Goal: Information Seeking & Learning: Learn about a topic

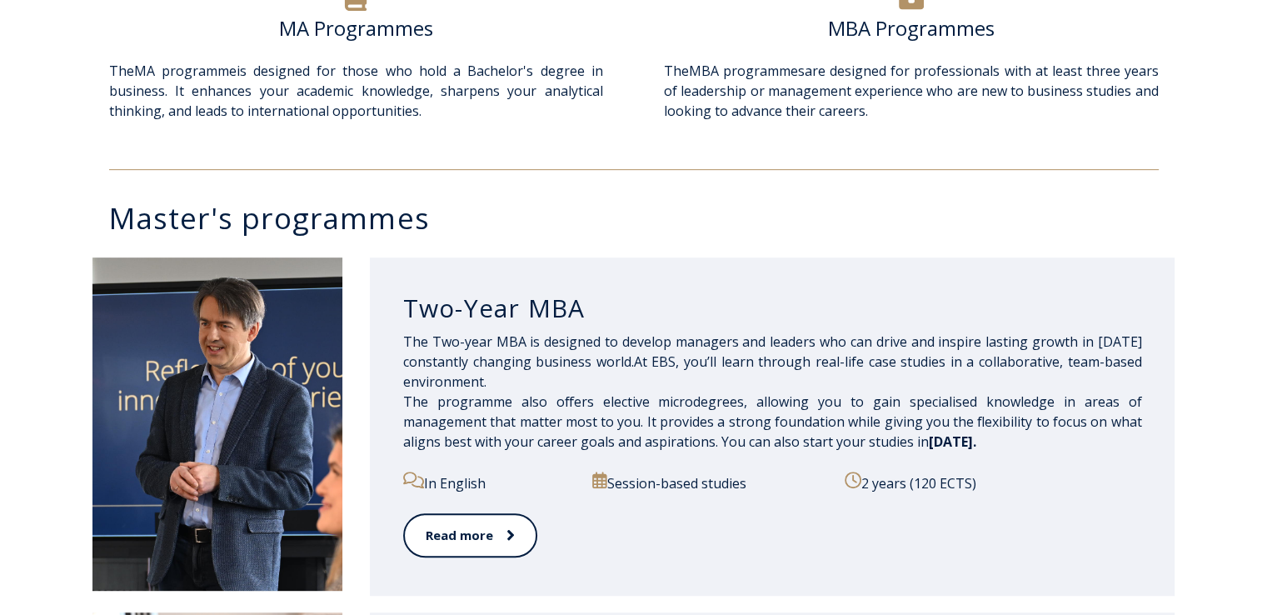
scroll to position [750, 0]
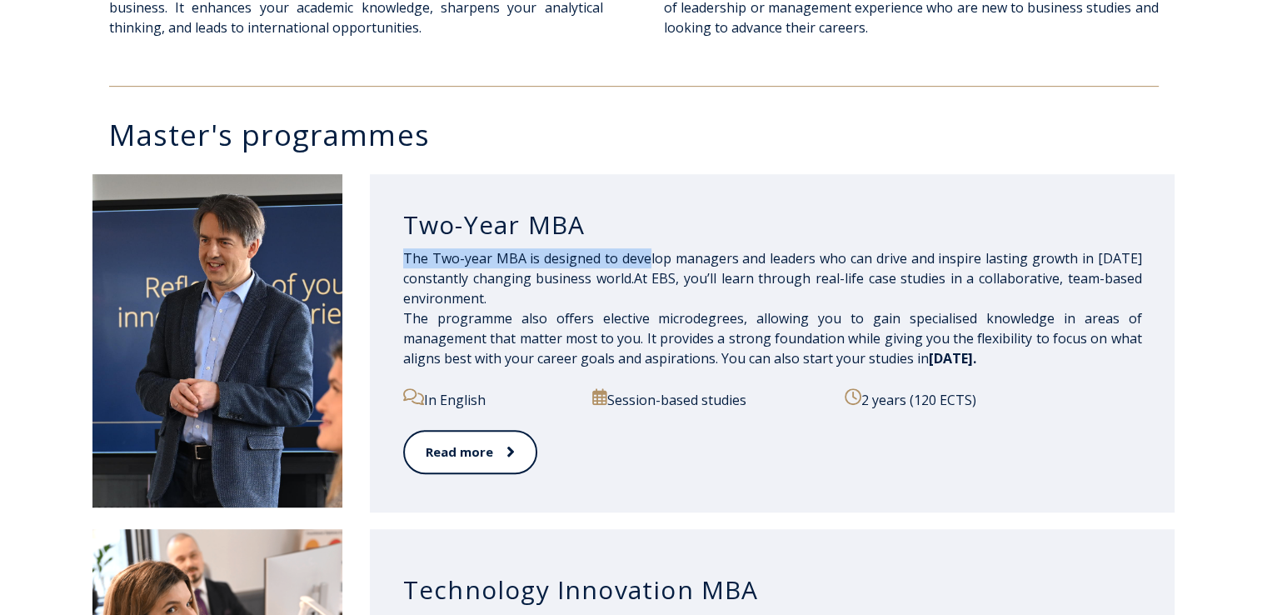
drag, startPoint x: 407, startPoint y: 255, endPoint x: 647, endPoint y: 255, distance: 240.0
click at [647, 255] on span "The Two-year MBA is designed to develop managers and leaders who can drive and …" at bounding box center [772, 308] width 739 height 118
click at [635, 264] on span "The Two-year MBA is designed to develop managers and leaders who can drive and …" at bounding box center [772, 308] width 739 height 118
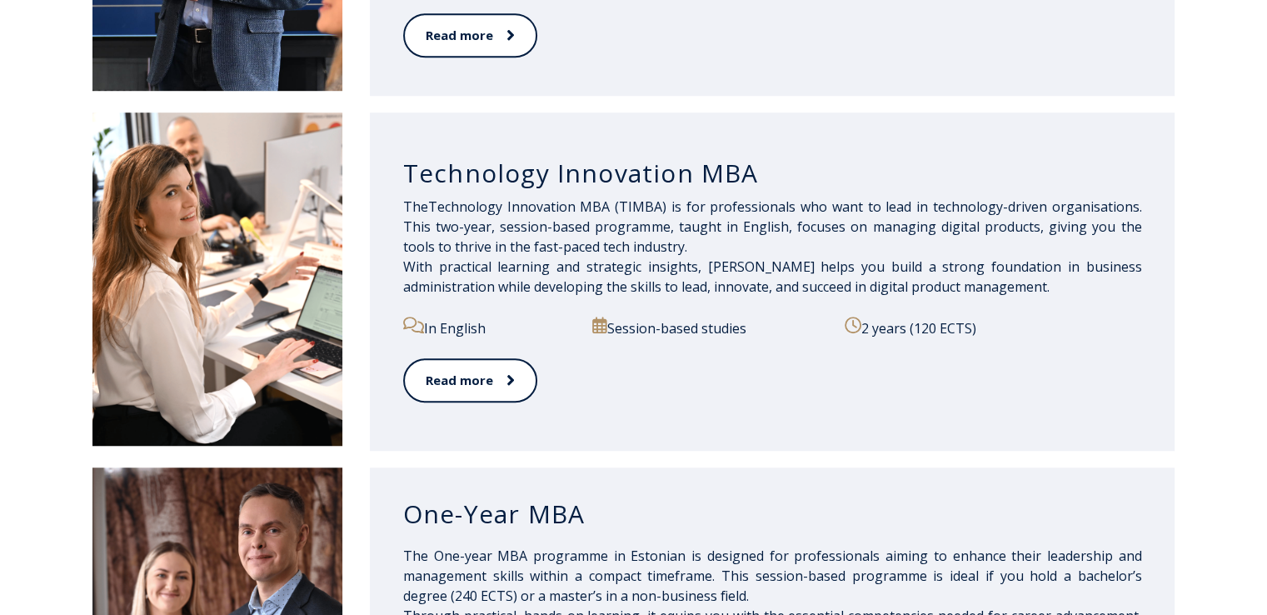
scroll to position [833, 0]
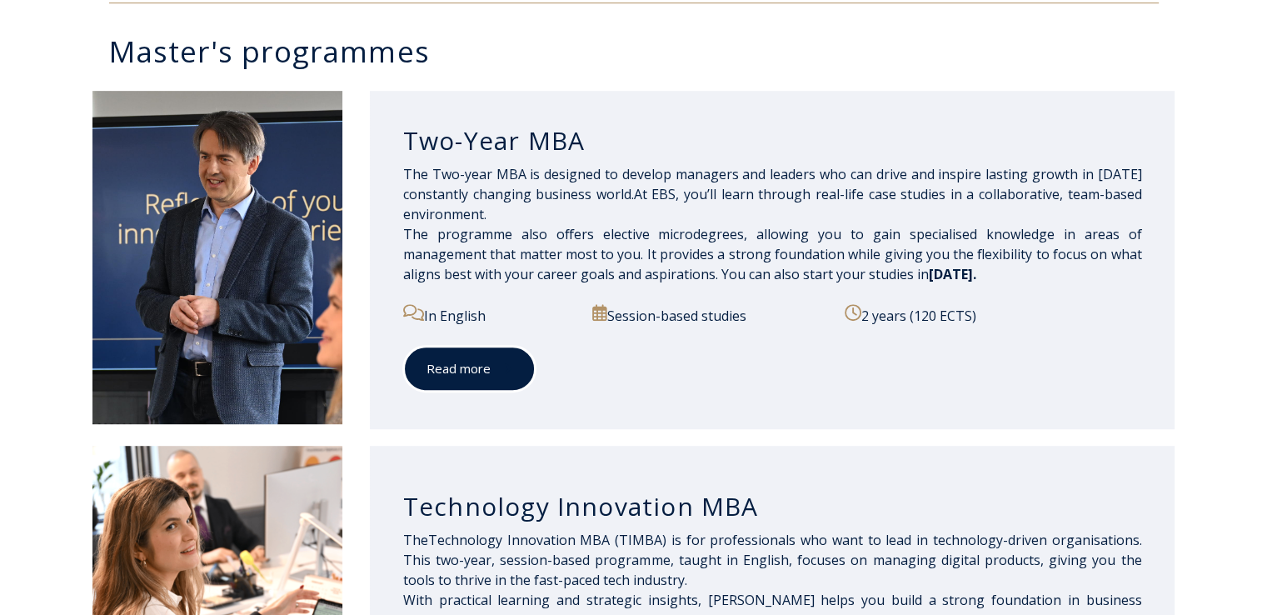
click at [452, 379] on link "Read more" at bounding box center [469, 369] width 132 height 46
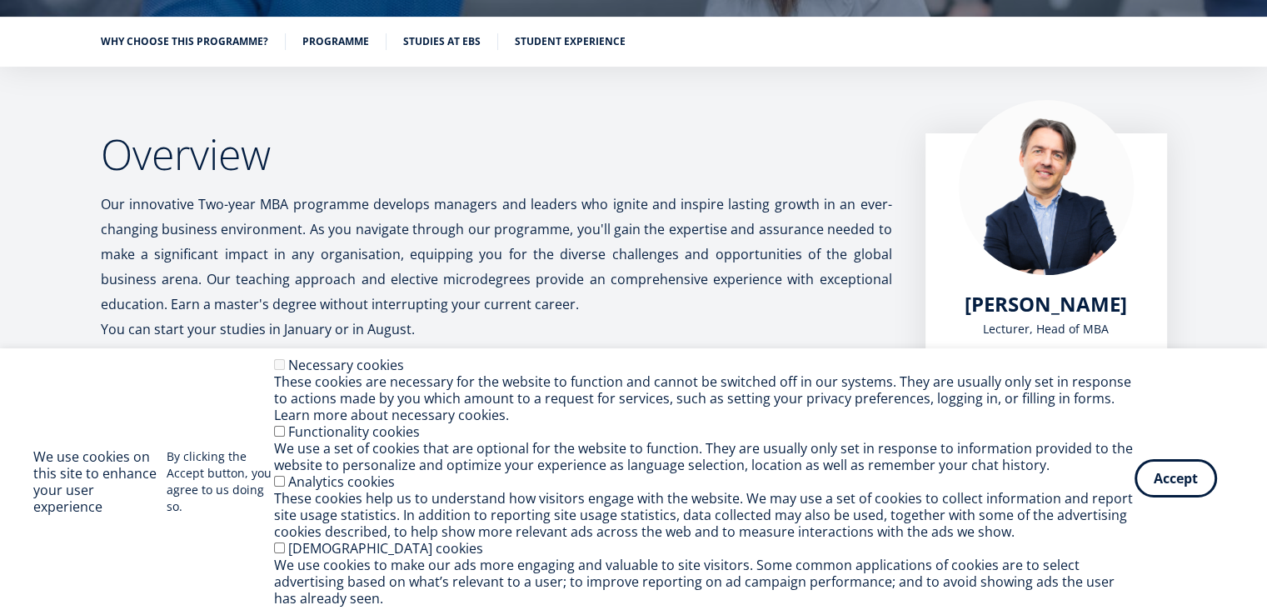
click at [1149, 482] on button "Accept" at bounding box center [1176, 478] width 82 height 38
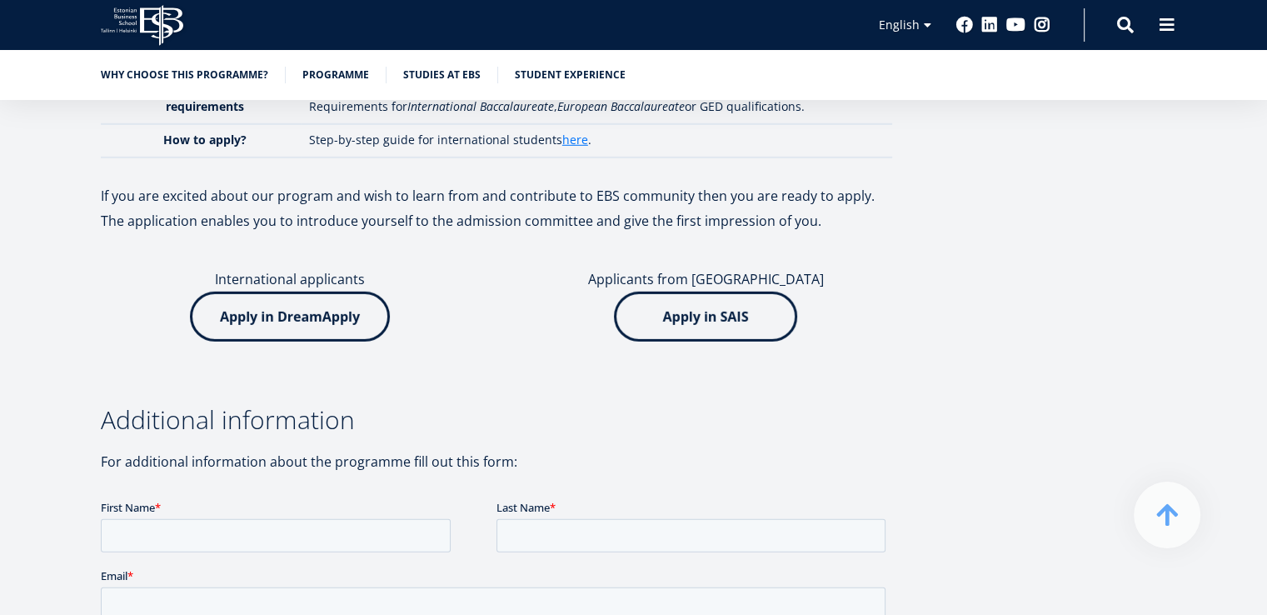
scroll to position [4949, 0]
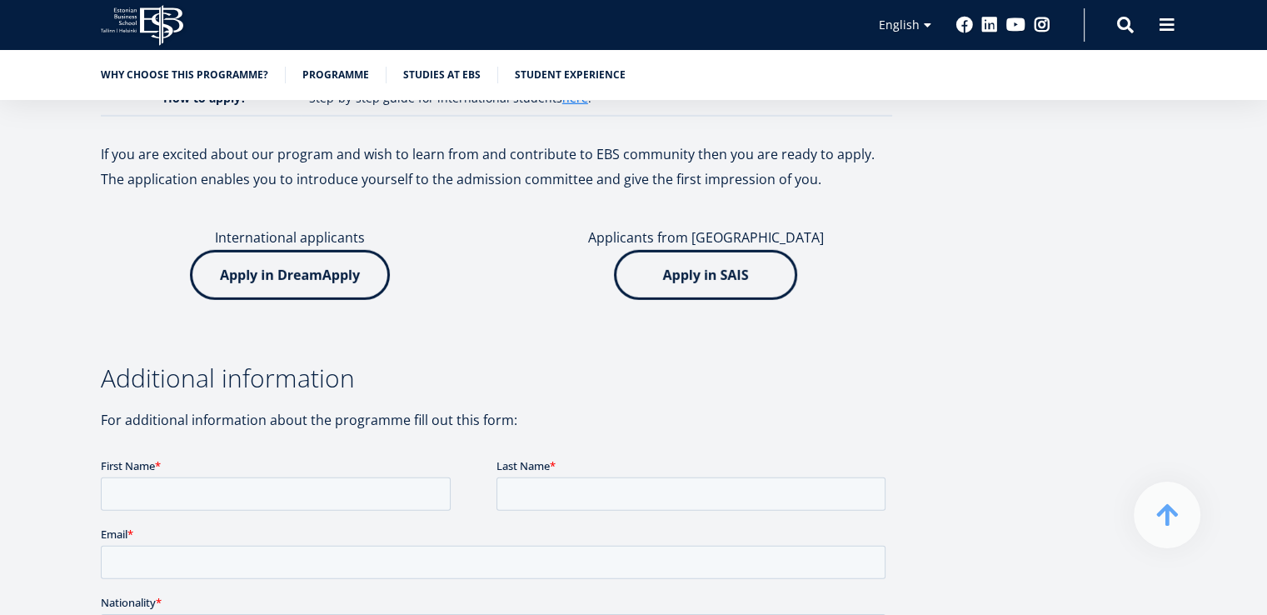
click at [316, 250] on img at bounding box center [290, 275] width 200 height 50
